Goal: Answer question/provide support: Share knowledge or assist other users

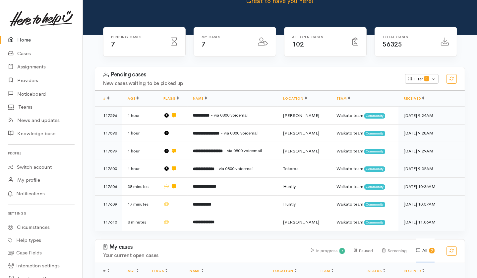
scroll to position [63, 0]
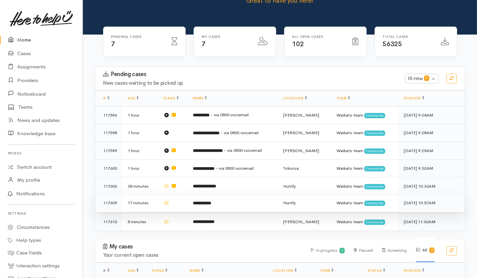
click at [178, 194] on td at bounding box center [173, 203] width 30 height 18
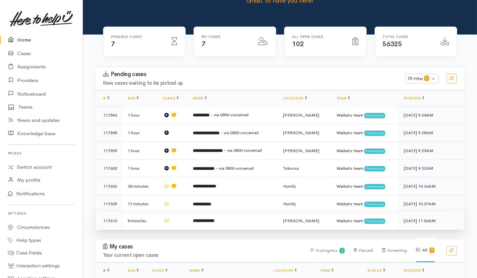
click at [183, 212] on td at bounding box center [173, 221] width 30 height 18
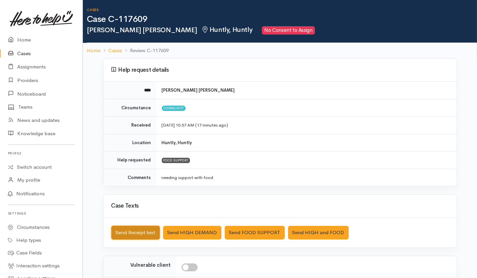
click at [139, 232] on button "Send Receipt text" at bounding box center [135, 233] width 48 height 14
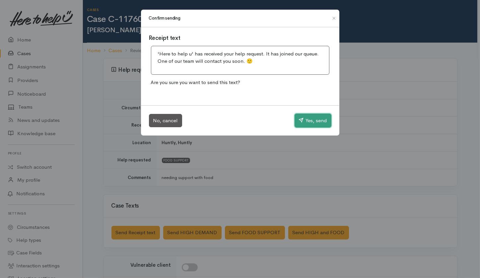
click at [305, 118] on button "Yes, send" at bounding box center [313, 120] width 37 height 14
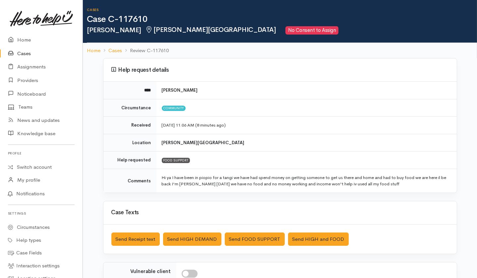
click at [248, 223] on div "Case Texts" at bounding box center [280, 212] width 354 height 23
click at [249, 239] on button "Send FOOD SUPPORT" at bounding box center [255, 239] width 60 height 14
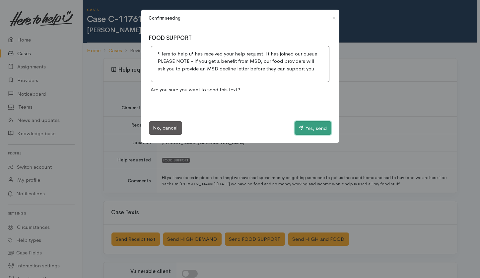
click at [305, 130] on button "Yes, send" at bounding box center [313, 128] width 37 height 14
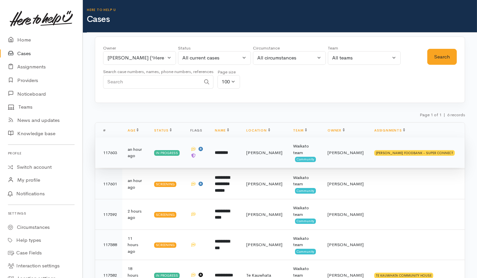
click at [241, 149] on td "********" at bounding box center [226, 152] width 32 height 31
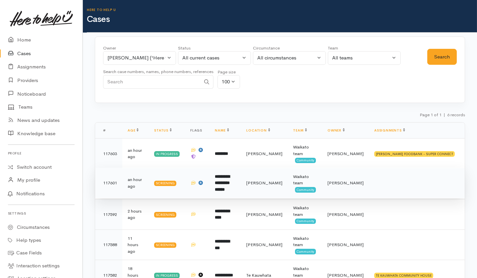
click at [230, 178] on b "**********" at bounding box center [222, 182] width 15 height 17
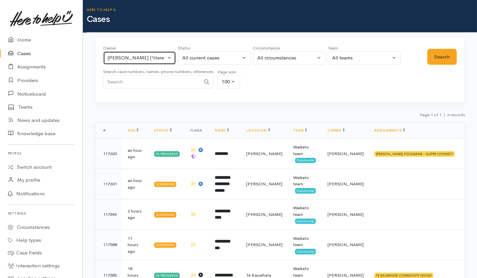
click at [152, 58] on div "[PERSON_NAME] ('Here to help u')" at bounding box center [136, 58] width 58 height 8
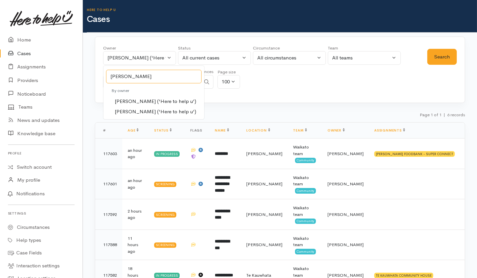
type input "sarah"
click at [139, 110] on span "Sarah Guinness ('Here to help u')" at bounding box center [156, 112] width 82 height 8
select select "2106"
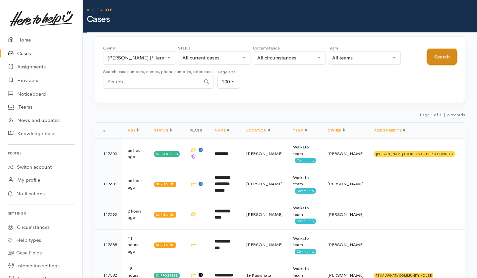
click at [446, 57] on button "Search" at bounding box center [443, 57] width 30 height 16
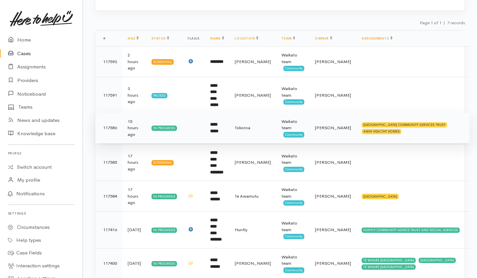
scroll to position [92, 0]
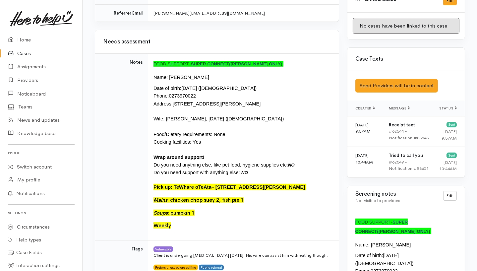
scroll to position [385, 0]
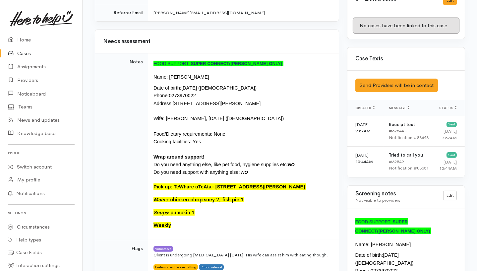
click at [274, 196] on p "Mains : chicken chop suey 2, fish pie 1" at bounding box center [242, 200] width 177 height 8
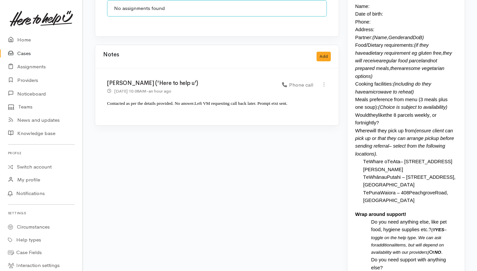
scroll to position [722, 0]
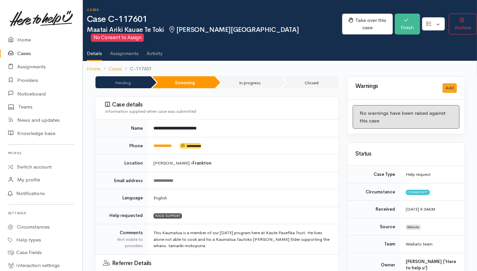
click at [22, 49] on link "Cases" at bounding box center [41, 54] width 83 height 14
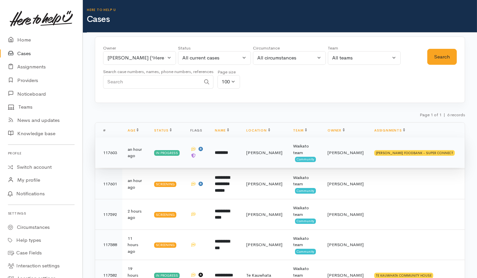
scroll to position [61, 0]
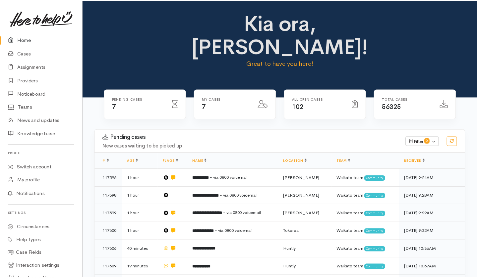
scroll to position [24, 0]
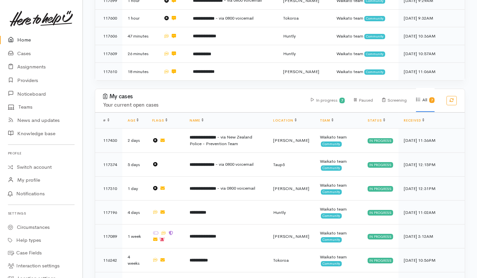
scroll to position [229, 0]
